Goal: Transaction & Acquisition: Book appointment/travel/reservation

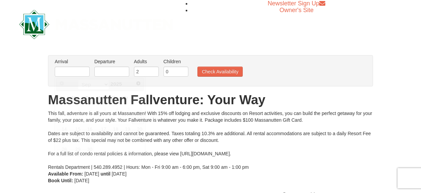
click at [84, 72] on input "text" at bounding box center [72, 72] width 35 height 10
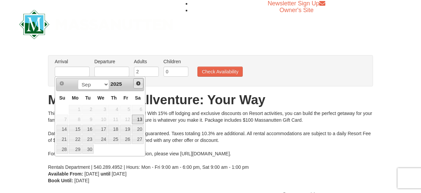
click at [139, 82] on span "Next" at bounding box center [138, 83] width 5 height 5
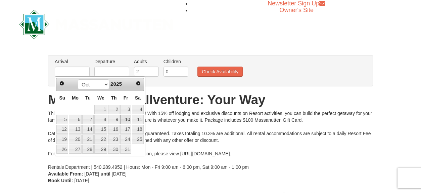
click at [129, 118] on link "10" at bounding box center [125, 119] width 11 height 9
type input "[DATE]"
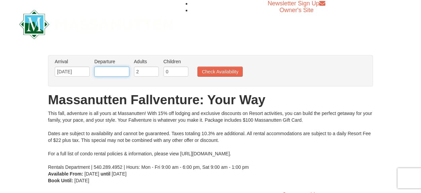
click at [115, 71] on input "text" at bounding box center [111, 72] width 35 height 10
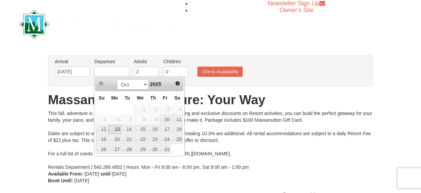
click at [116, 128] on link "13" at bounding box center [114, 129] width 13 height 9
type input "[DATE]"
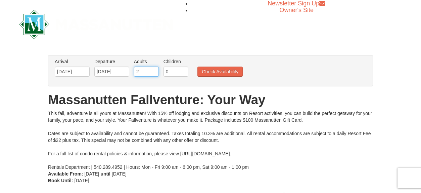
drag, startPoint x: 141, startPoint y: 70, endPoint x: 131, endPoint y: 70, distance: 10.1
click at [131, 70] on ul "Arrival Please format dates MM/DD/YYYY Please format dates MM/DD/YYYY 10/10/202…" at bounding box center [207, 69] width 308 height 22
click at [153, 70] on input "9" at bounding box center [146, 72] width 25 height 10
type input "10"
click at [153, 70] on input "10" at bounding box center [146, 72] width 25 height 10
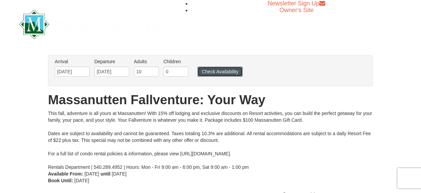
click at [218, 73] on button "Check Availability" at bounding box center [219, 72] width 45 height 10
click at [220, 70] on button "Check Availability" at bounding box center [219, 72] width 45 height 10
click at [146, 74] on input "10" at bounding box center [146, 72] width 25 height 10
click at [152, 69] on input "11" at bounding box center [146, 72] width 25 height 10
click at [153, 74] on input "10" at bounding box center [146, 72] width 25 height 10
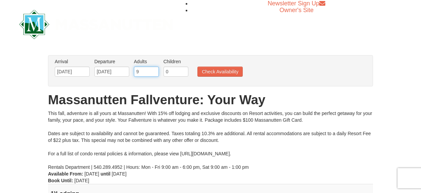
click at [153, 74] on input "9" at bounding box center [146, 72] width 25 height 10
type input "8"
click at [153, 74] on input "8" at bounding box center [146, 72] width 25 height 10
click at [216, 72] on button "Check Availability" at bounding box center [219, 72] width 45 height 10
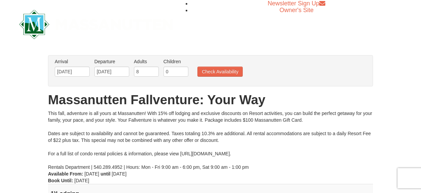
click at [153, 76] on li "Adults Please format dates MM/DD/YYYY 8" at bounding box center [146, 69] width 28 height 22
click at [151, 74] on input "7" at bounding box center [146, 72] width 25 height 10
click at [153, 74] on input "6" at bounding box center [146, 72] width 25 height 10
click at [153, 74] on input "5" at bounding box center [146, 72] width 25 height 10
type input "6"
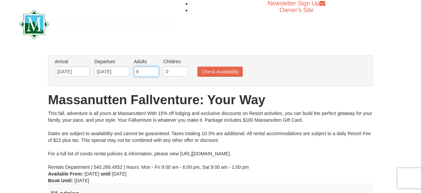
click at [153, 70] on input "6" at bounding box center [146, 72] width 25 height 10
click at [222, 72] on button "Check Availability" at bounding box center [219, 72] width 45 height 10
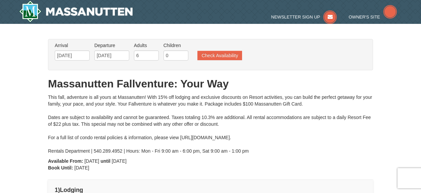
type input "[DATE]"
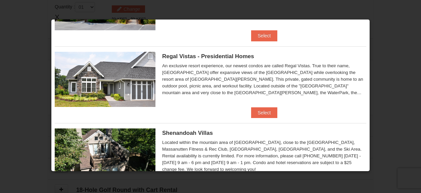
scroll to position [56, 0]
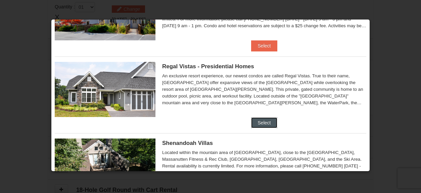
click at [263, 118] on button "Select" at bounding box center [264, 122] width 27 height 11
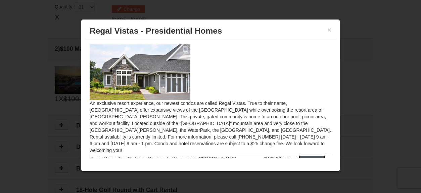
click at [303, 155] on button "Select" at bounding box center [312, 160] width 27 height 11
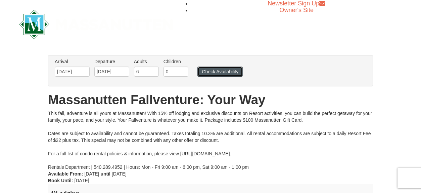
click at [226, 71] on button "Check Availability" at bounding box center [219, 72] width 45 height 10
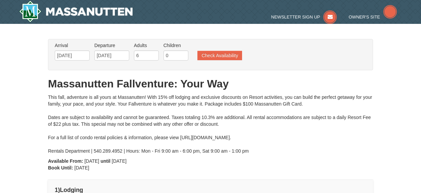
type input "[DATE]"
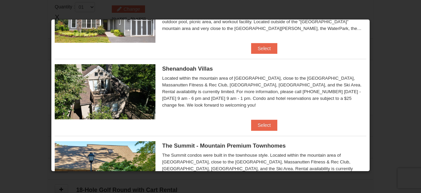
scroll to position [135, 0]
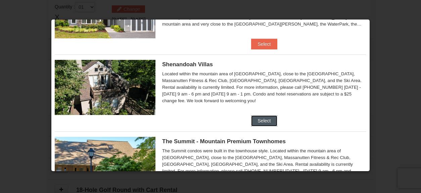
click at [261, 119] on button "Select" at bounding box center [264, 120] width 27 height 11
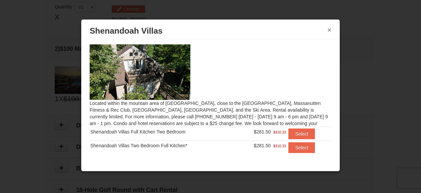
click at [330, 28] on button "×" at bounding box center [329, 30] width 4 height 7
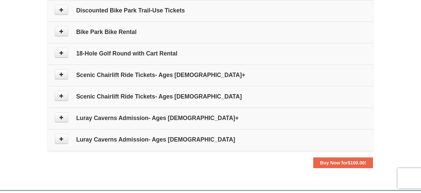
scroll to position [338, 0]
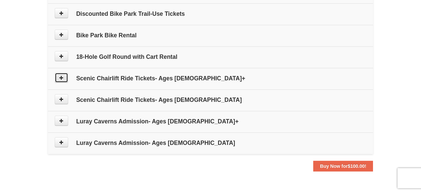
click at [63, 76] on icon at bounding box center [61, 77] width 5 height 5
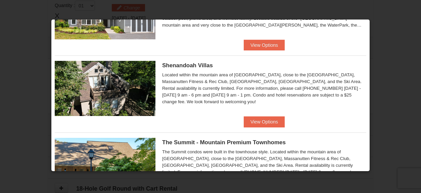
scroll to position [136, 0]
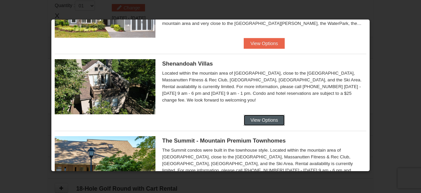
click at [270, 119] on button "View Options" at bounding box center [264, 120] width 41 height 11
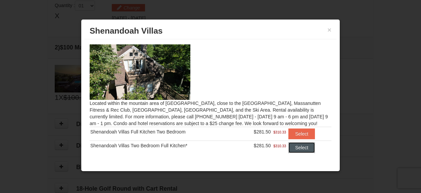
click at [300, 148] on button "Select" at bounding box center [302, 147] width 27 height 11
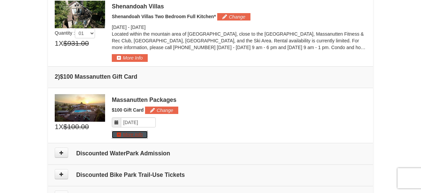
click at [137, 136] on button "More Info" at bounding box center [130, 134] width 36 height 7
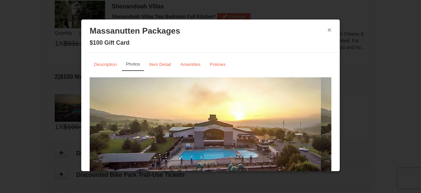
click at [327, 31] on button "×" at bounding box center [329, 30] width 4 height 7
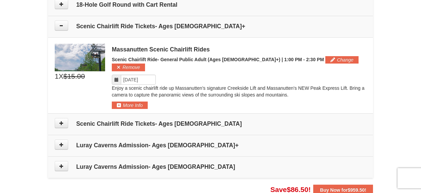
scroll to position [424, 0]
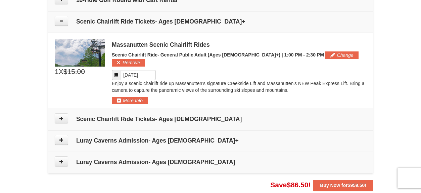
click at [117, 73] on icon at bounding box center [116, 75] width 5 height 5
click at [150, 70] on input "Please format dates MM/DD/YYYY" at bounding box center [138, 75] width 35 height 10
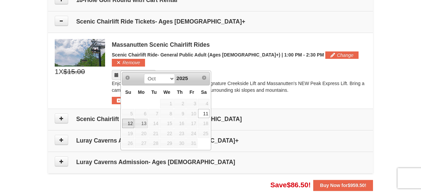
click at [130, 122] on link "12" at bounding box center [128, 123] width 12 height 9
type input "10/12/2025"
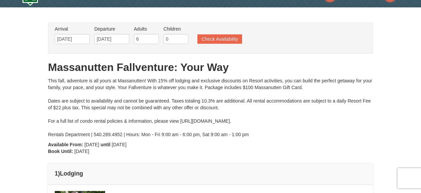
scroll to position [0, 0]
